Goal: Check status: Check status

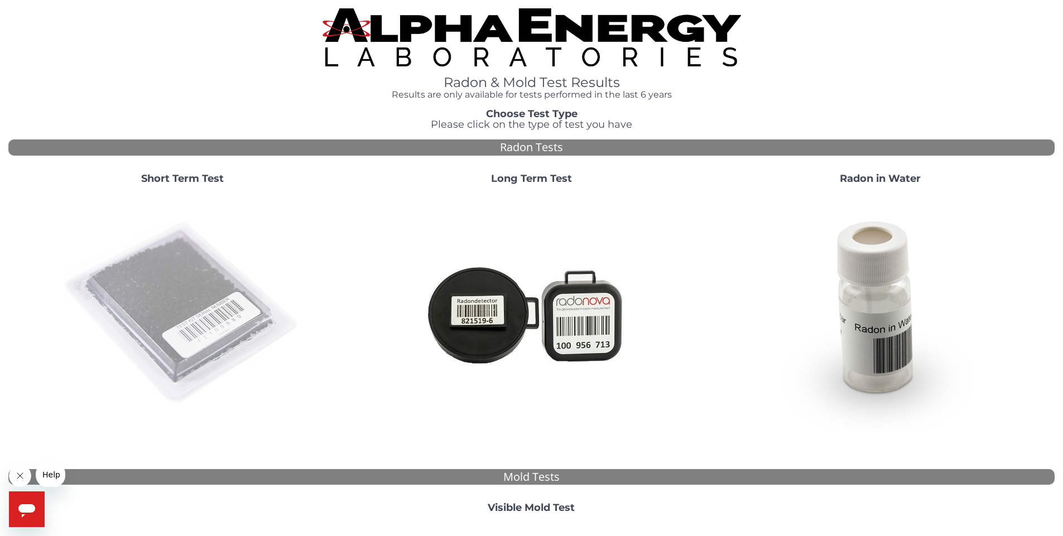
click at [172, 289] on img at bounding box center [182, 314] width 240 height 240
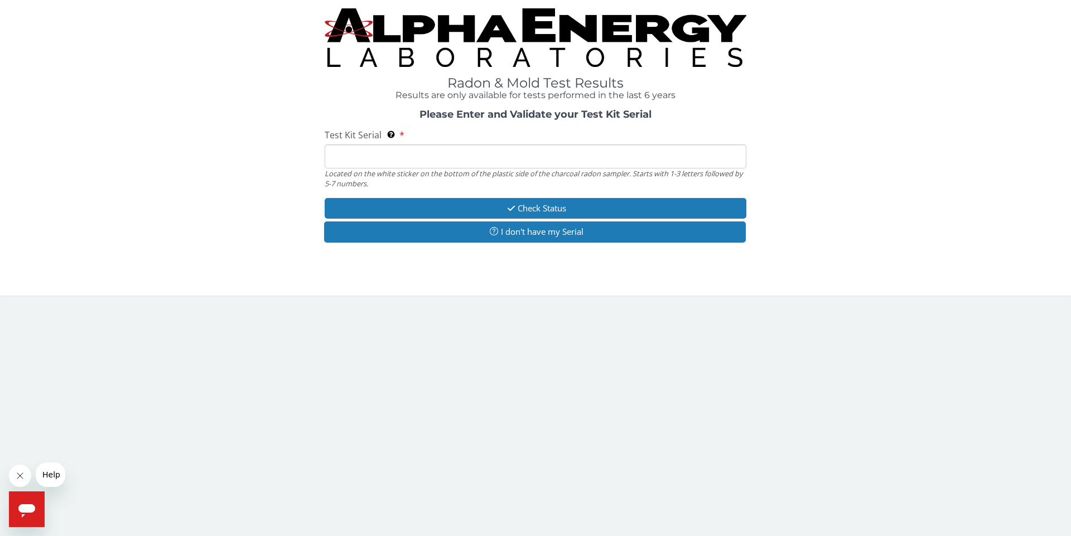
click at [576, 161] on input "Test Kit Serial Located on the white sticker on the bottom of the plastic side …" at bounding box center [536, 156] width 422 height 24
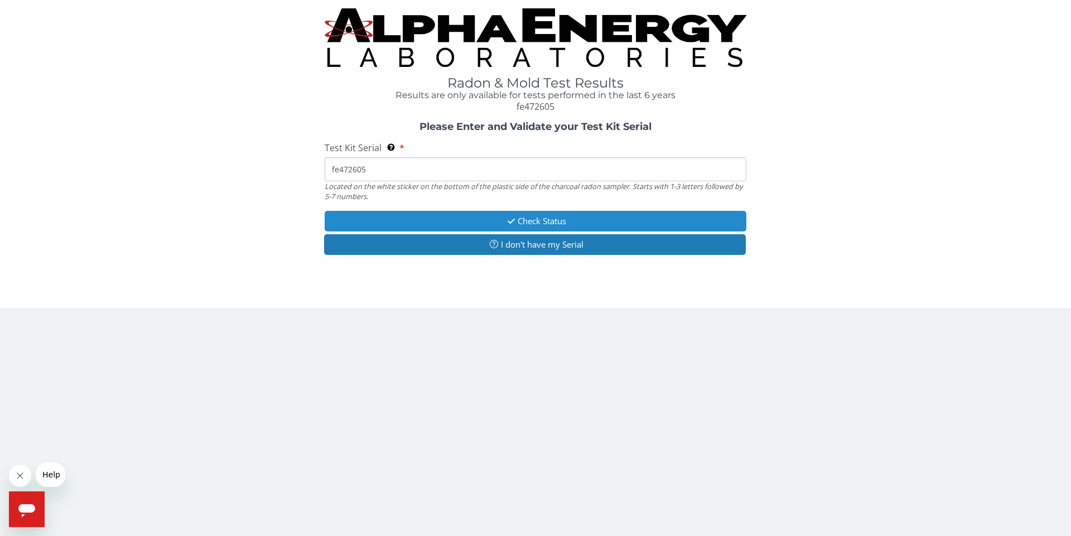
type input "fe472605"
click at [523, 218] on button "Check Status" at bounding box center [536, 221] width 422 height 21
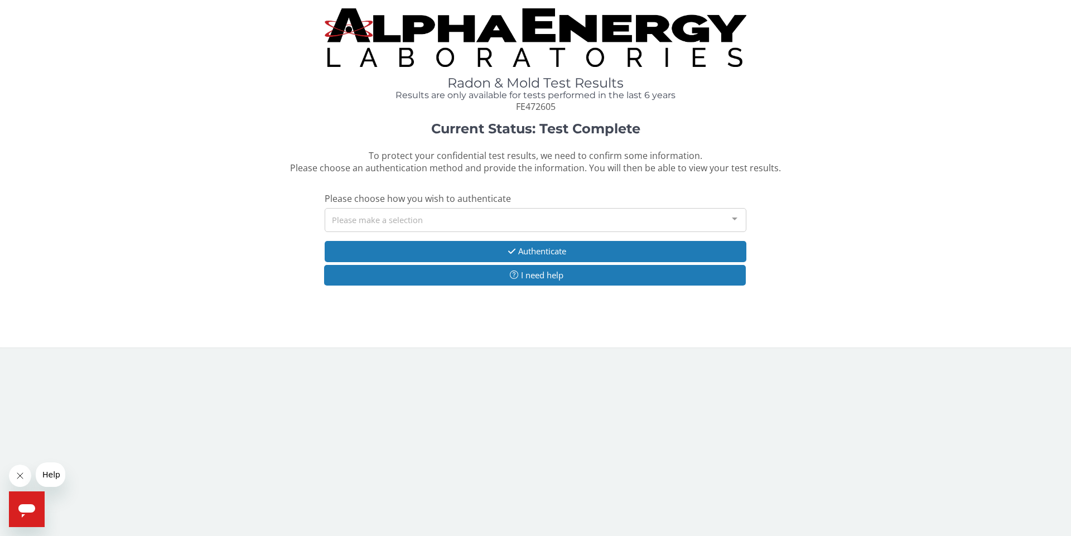
click at [733, 224] on div at bounding box center [735, 219] width 22 height 21
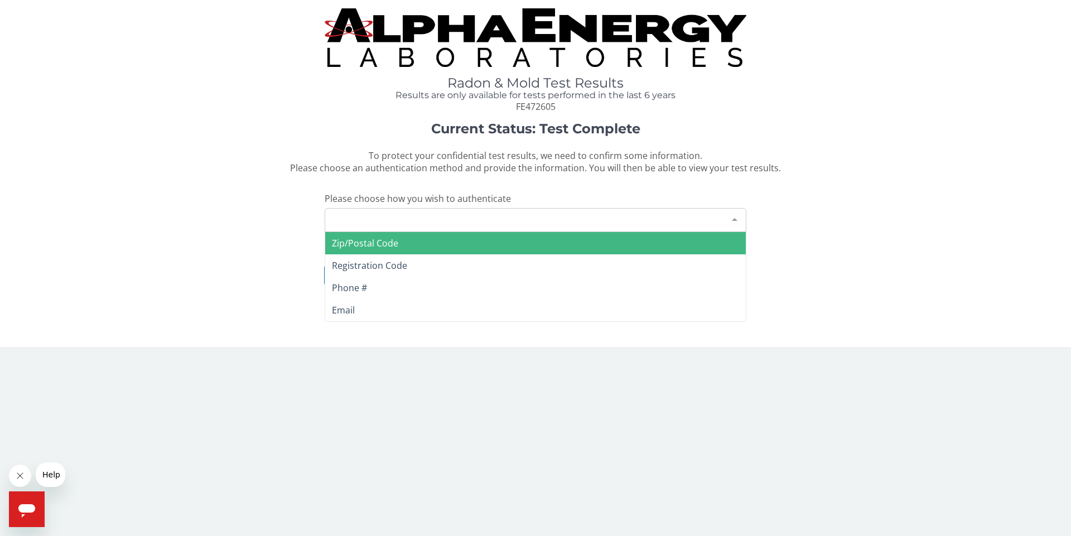
click at [690, 245] on span "Zip/Postal Code" at bounding box center [535, 243] width 421 height 22
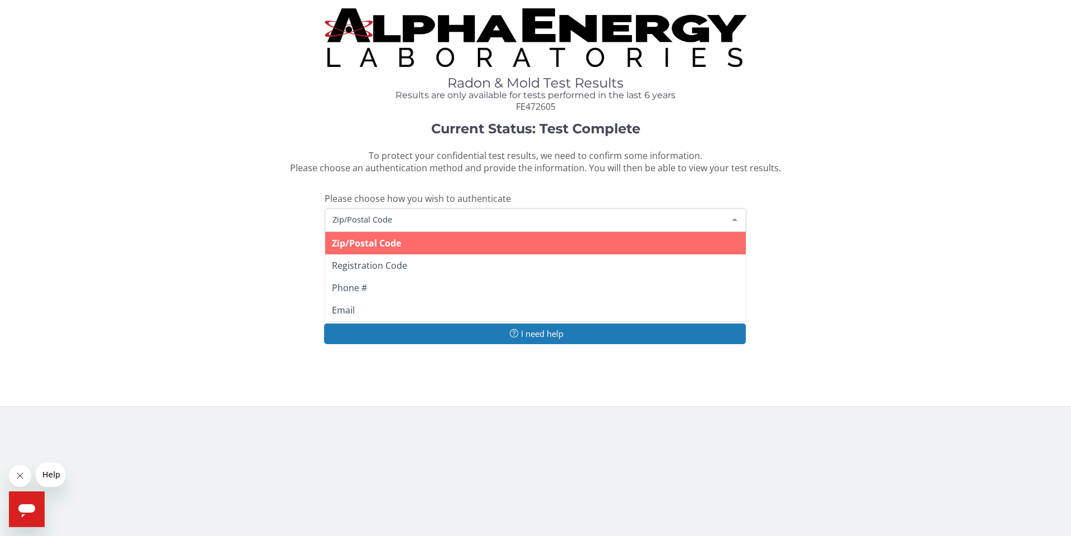
click at [641, 220] on span "Zip/Postal Code" at bounding box center [527, 219] width 394 height 12
click at [441, 240] on span "Zip/Postal Code" at bounding box center [535, 243] width 421 height 22
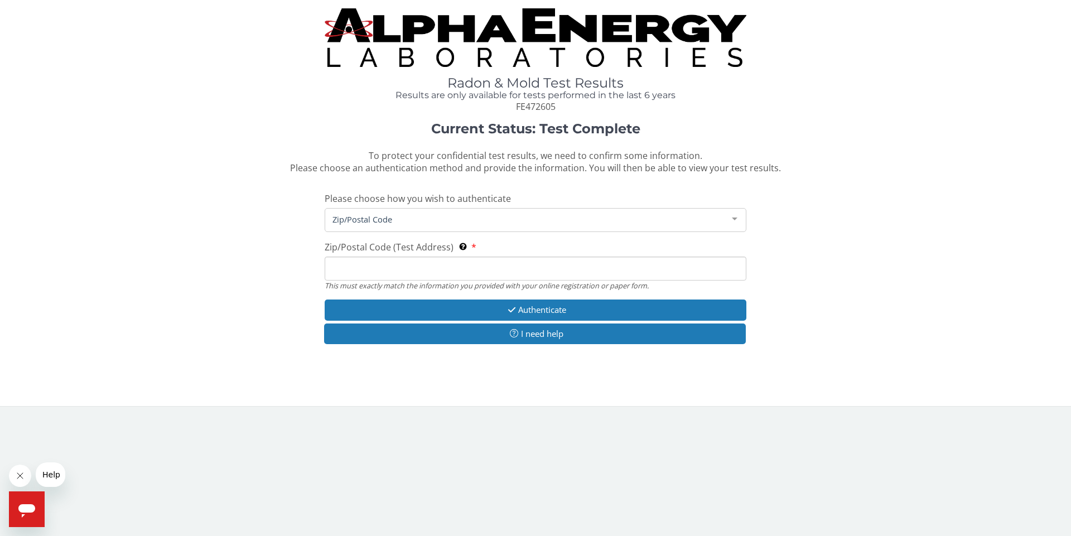
click at [413, 273] on input "Zip/Postal Code (Test Address) This must exactly match the information you prov…" at bounding box center [536, 269] width 422 height 24
type input "99507"
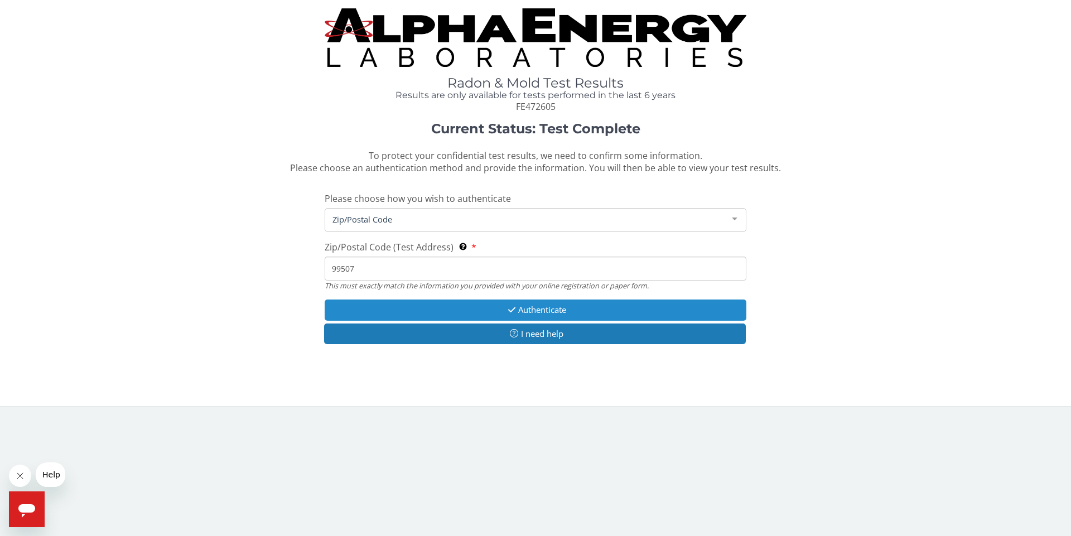
click at [490, 307] on button "Authenticate" at bounding box center [536, 310] width 422 height 21
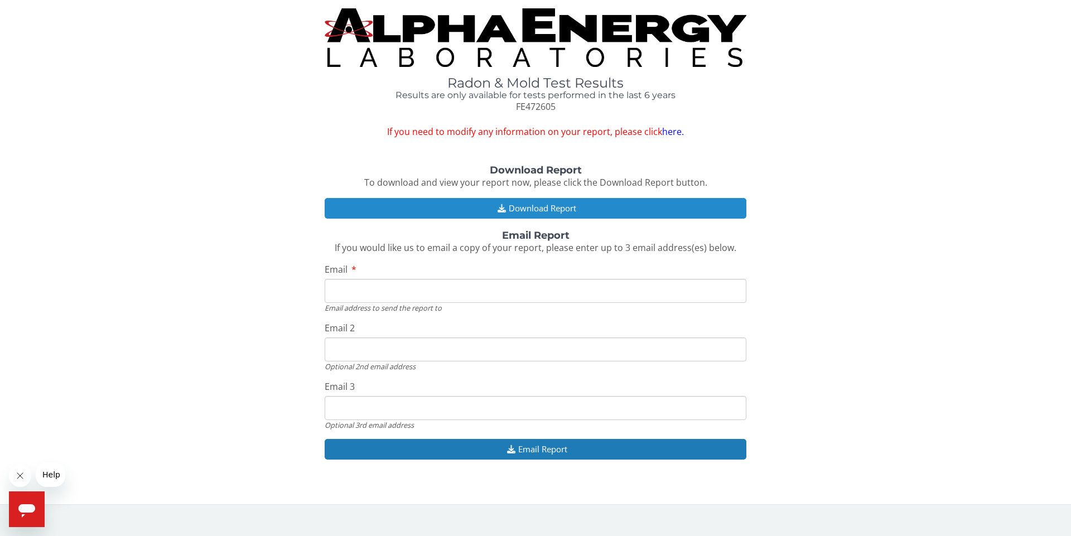
click at [490, 206] on button "Download Report" at bounding box center [536, 208] width 422 height 21
